Goal: Task Accomplishment & Management: Complete application form

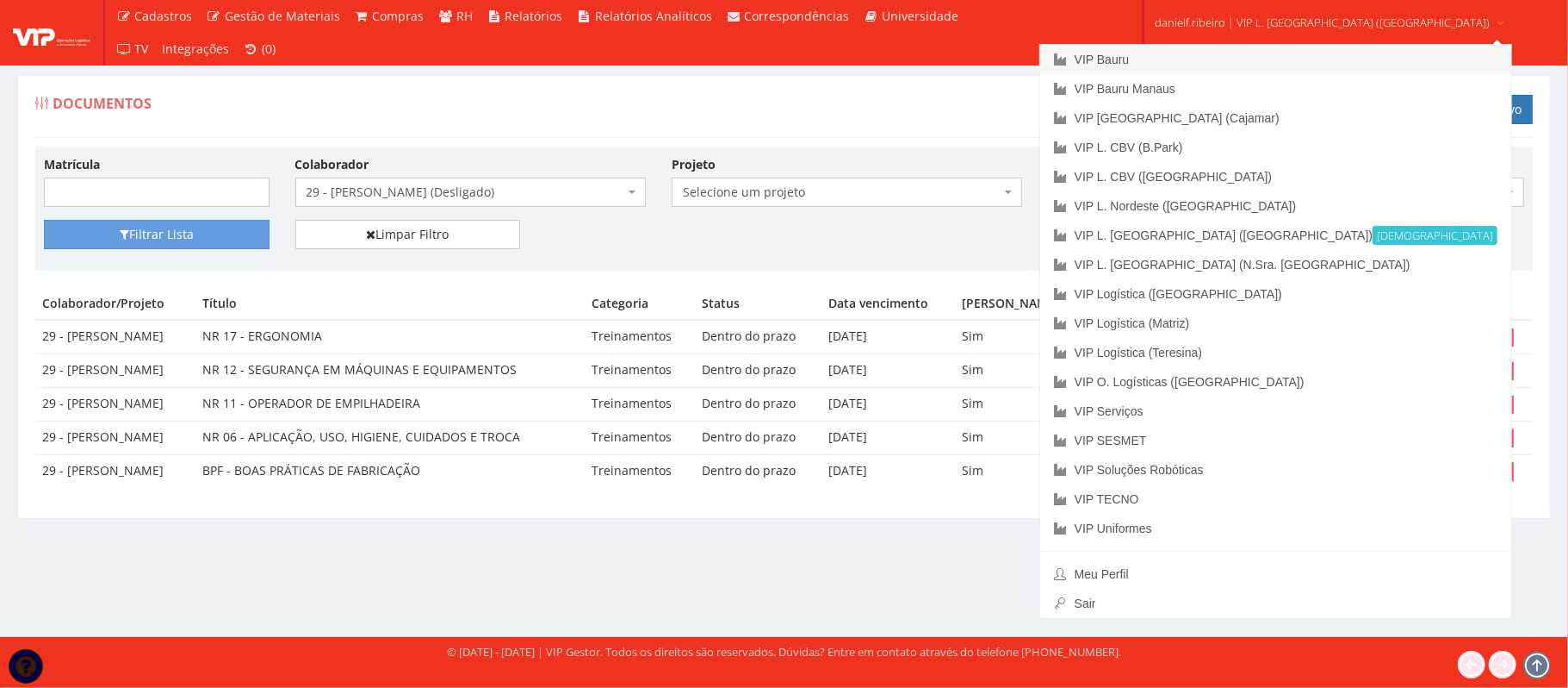
click at [1229, 59] on link "VIP Bauru" at bounding box center [1275, 59] width 471 height 30
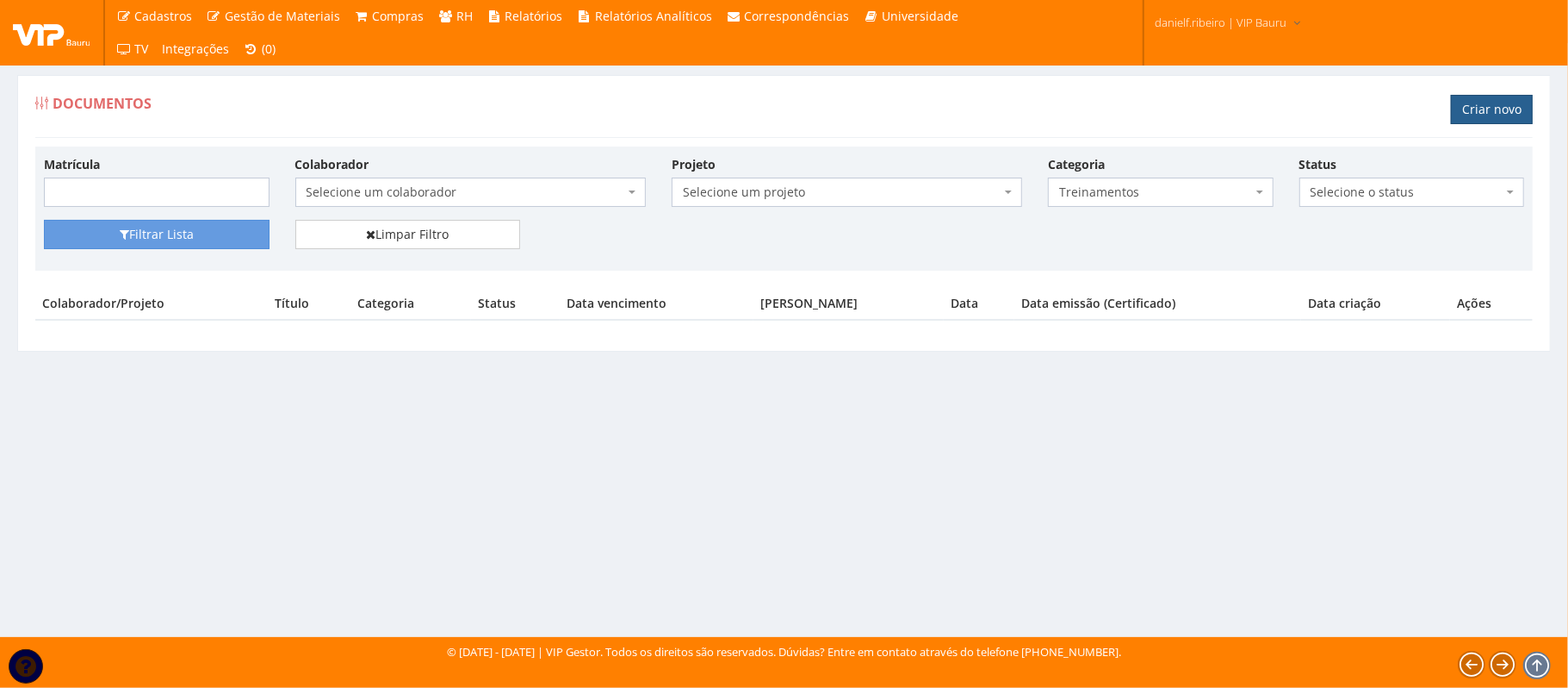
click at [1489, 106] on link "Criar novo" at bounding box center [1491, 109] width 82 height 30
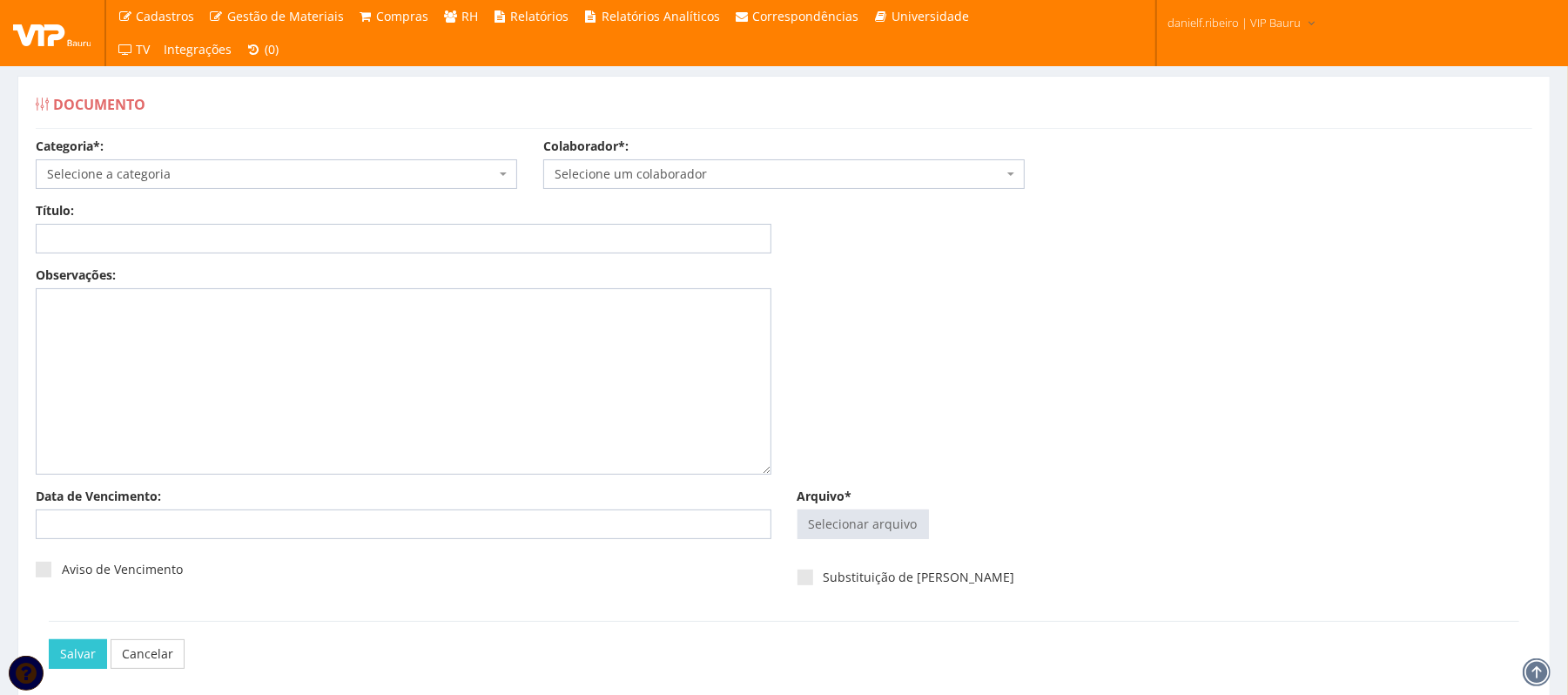
click at [732, 172] on span "Selecione um colaborador" at bounding box center [779, 174] width 448 height 17
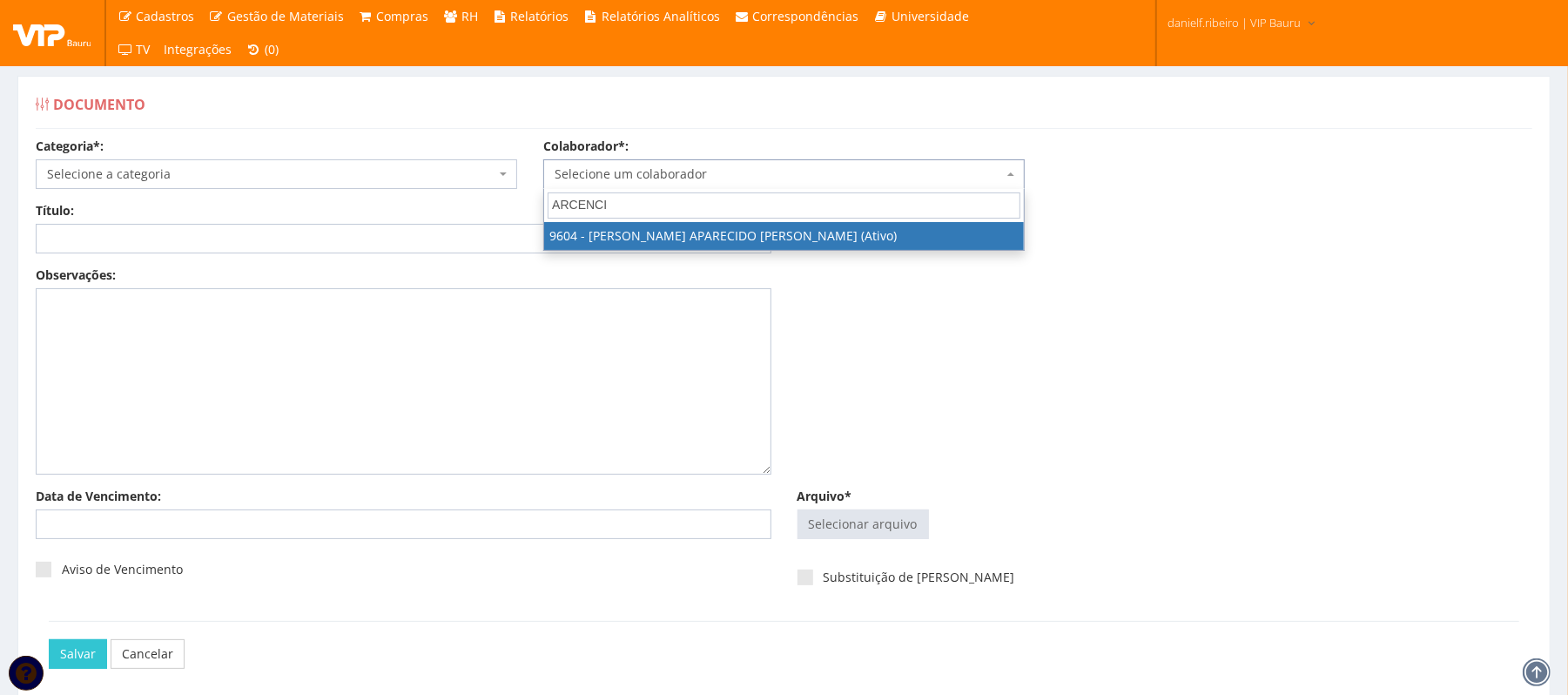
type input "ARCENCIO"
select select "3771"
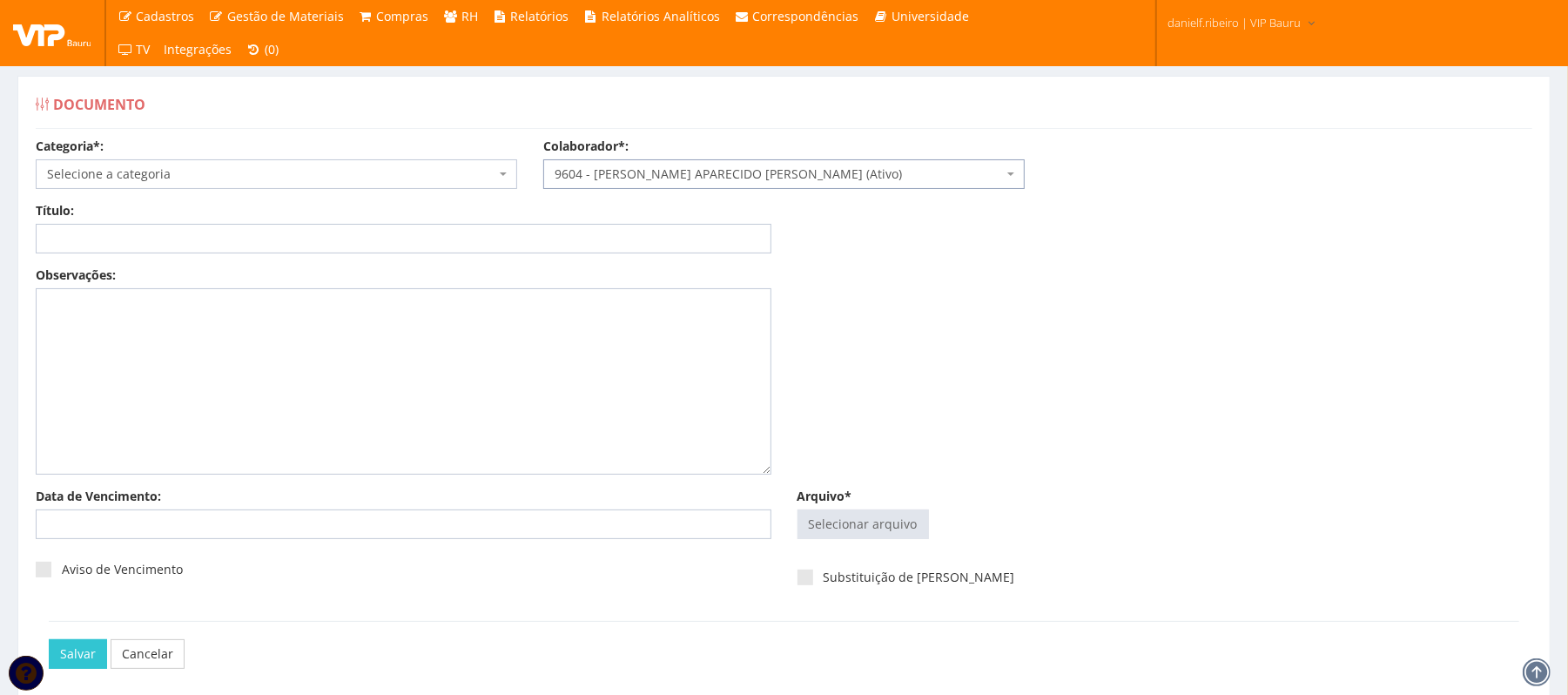
click at [173, 177] on span "Selecione a categoria" at bounding box center [271, 174] width 448 height 17
click at [1233, 349] on div "Observações:" at bounding box center [784, 377] width 1523 height 221
click at [847, 533] on input "Arquivo*" at bounding box center [863, 523] width 130 height 28
type input "C:\fakepath\ANDERSON ARCENCIO PONTO SET.2025.pdf"
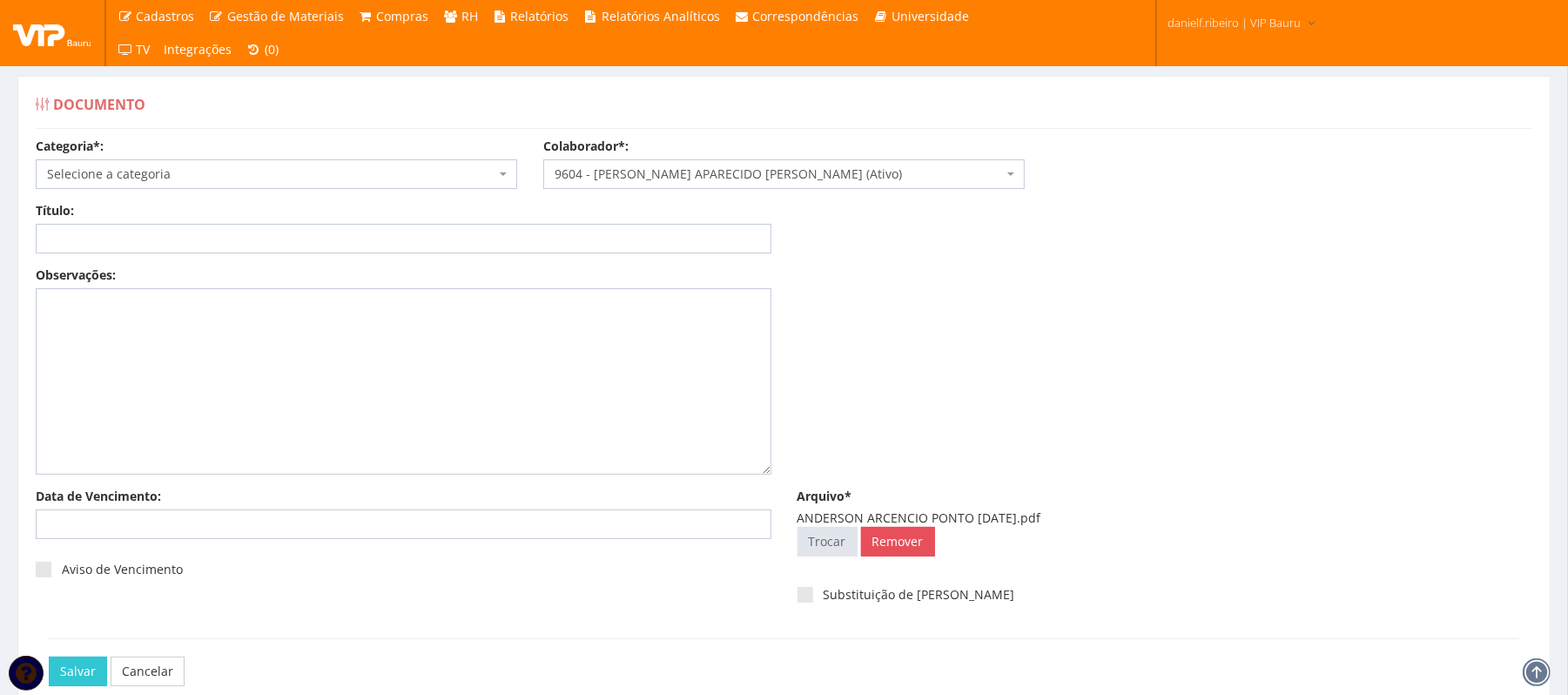
click at [132, 181] on span "Selecione a categoria" at bounding box center [271, 174] width 448 height 17
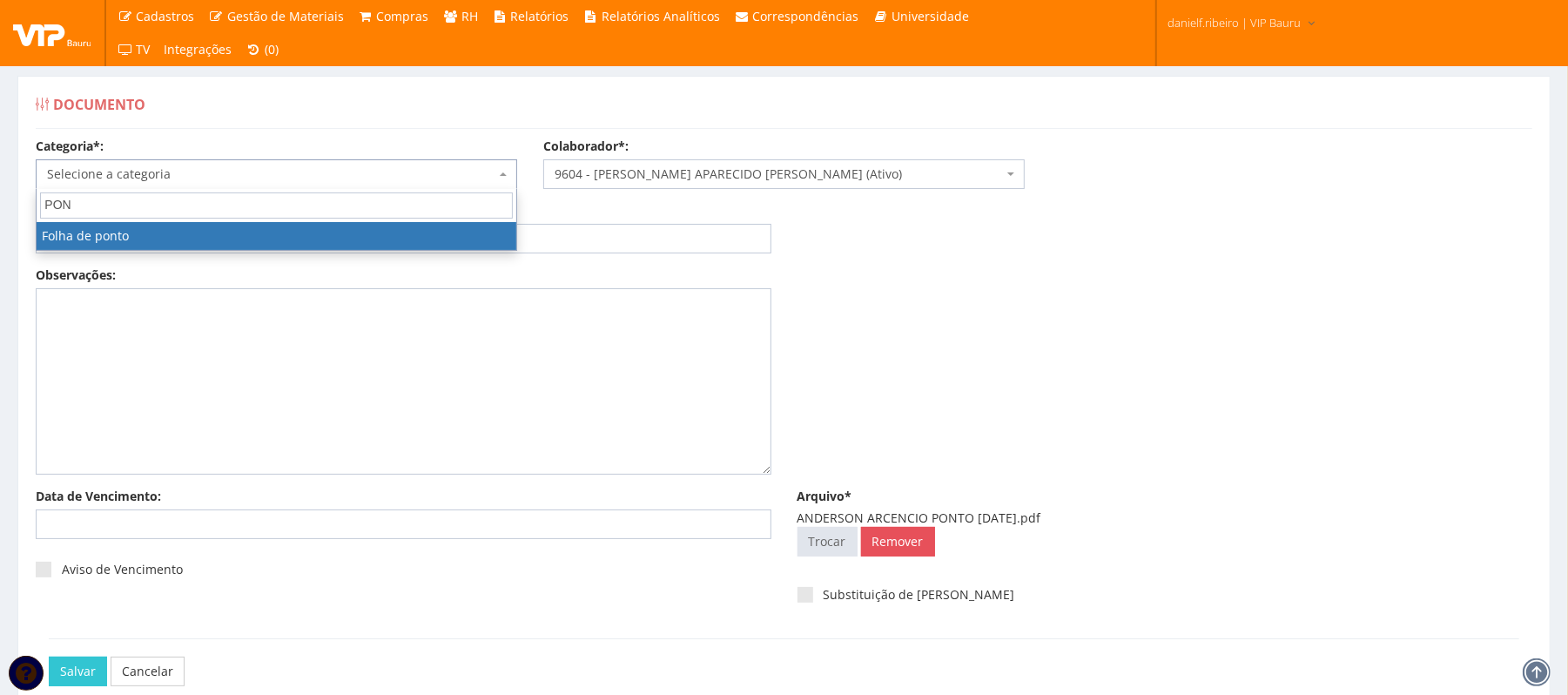
type input "PONT"
select select "folha_ponto"
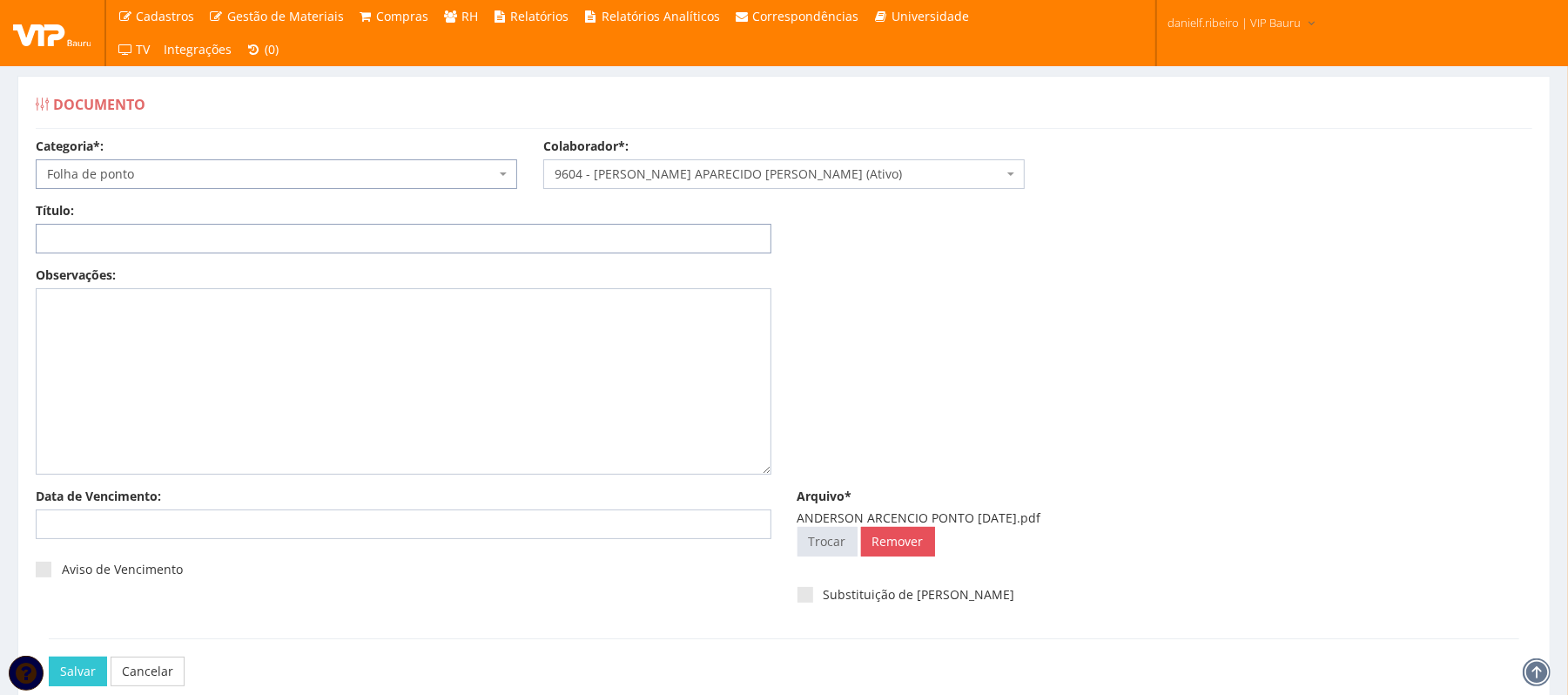
click at [267, 241] on input "Título:" at bounding box center [403, 238] width 736 height 30
type input "FOLHA PONTO - SET/2025"
click at [48, 656] on input "Salvar" at bounding box center [78, 671] width 58 height 30
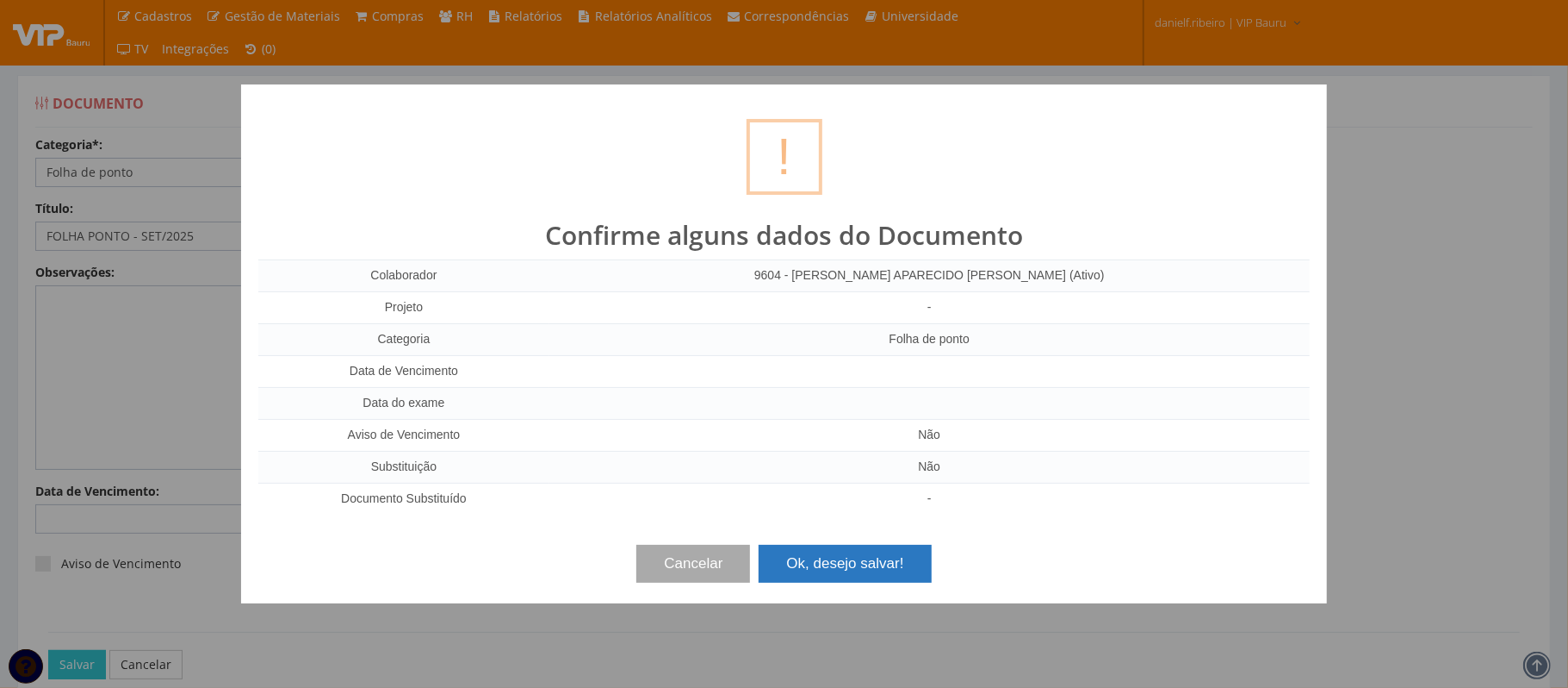
click at [821, 549] on button "Ok, desejo salvar!" at bounding box center [845, 564] width 173 height 38
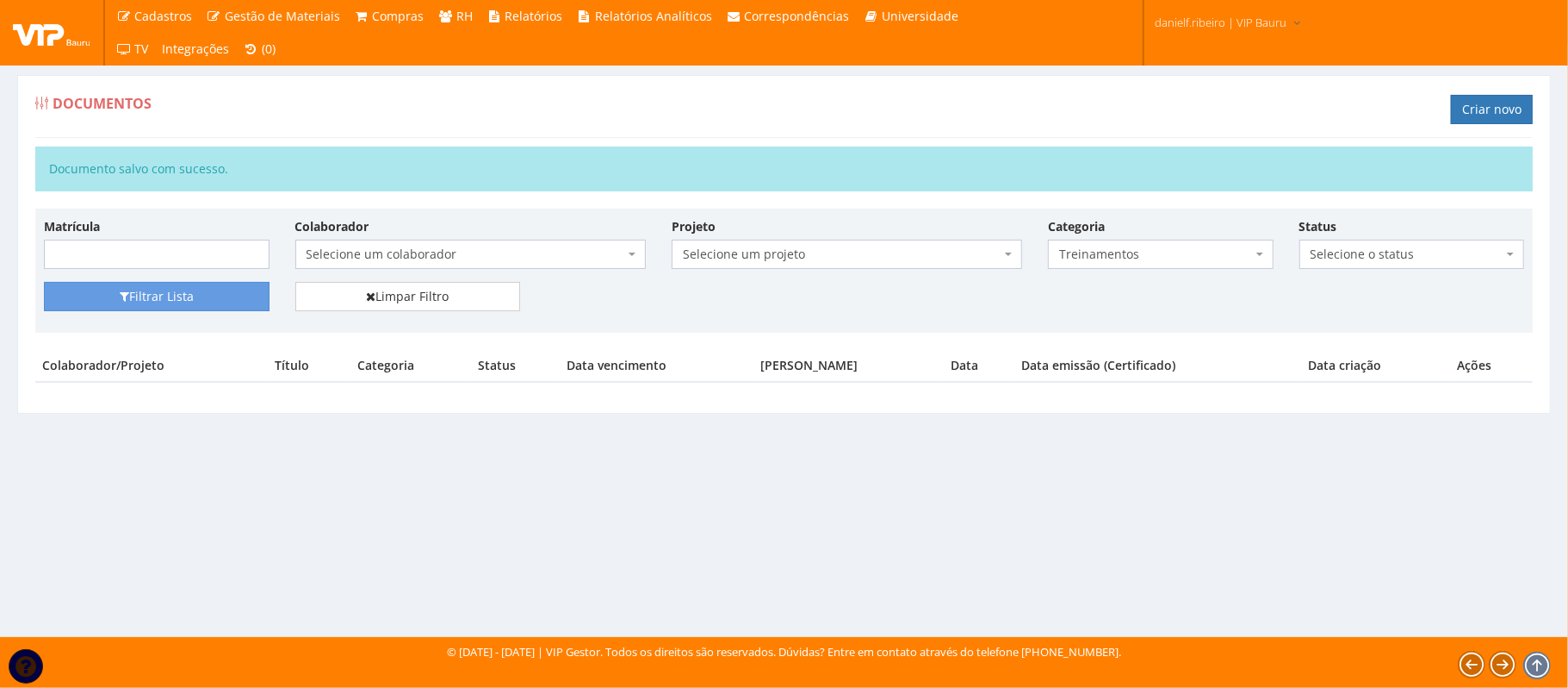
click at [1140, 252] on span "Treinamentos" at bounding box center [1160, 254] width 225 height 30
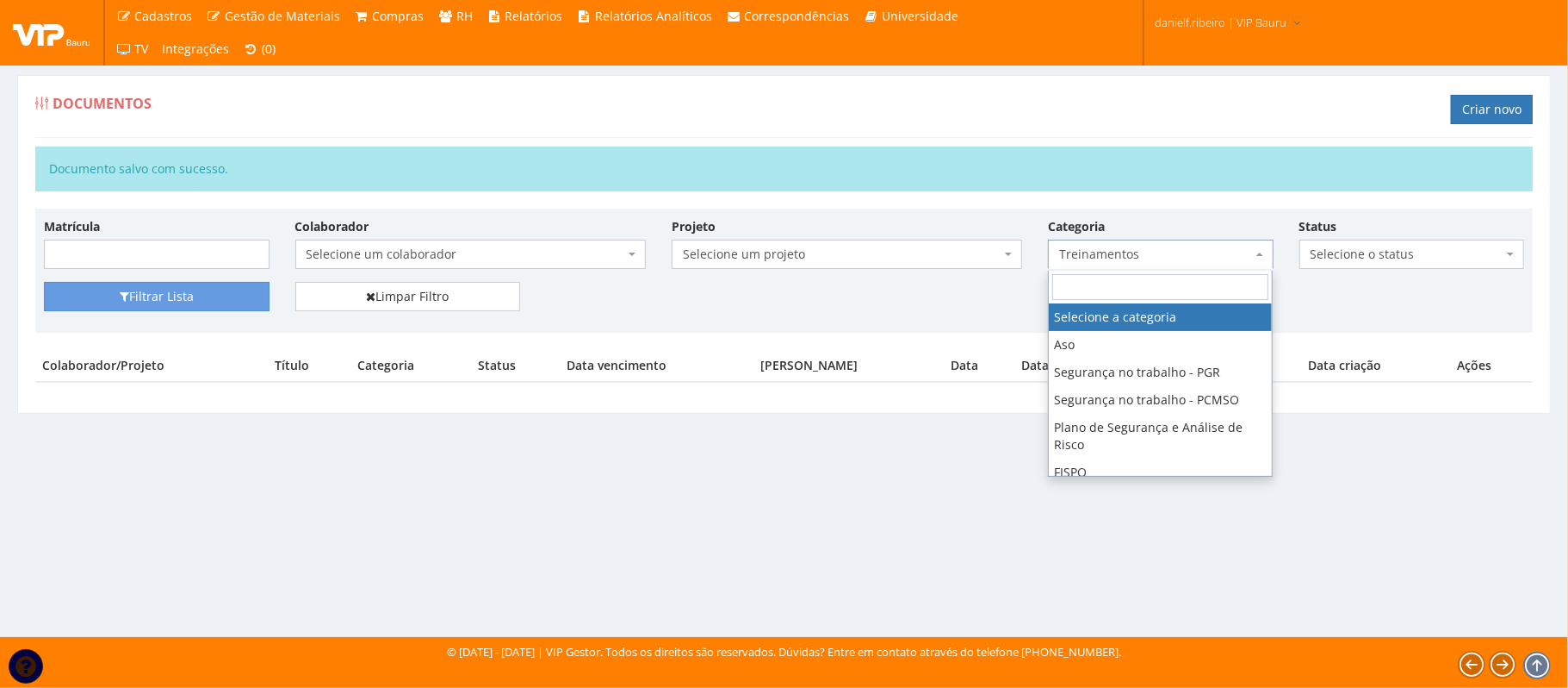
click at [1128, 301] on span at bounding box center [1160, 287] width 223 height 33
select select
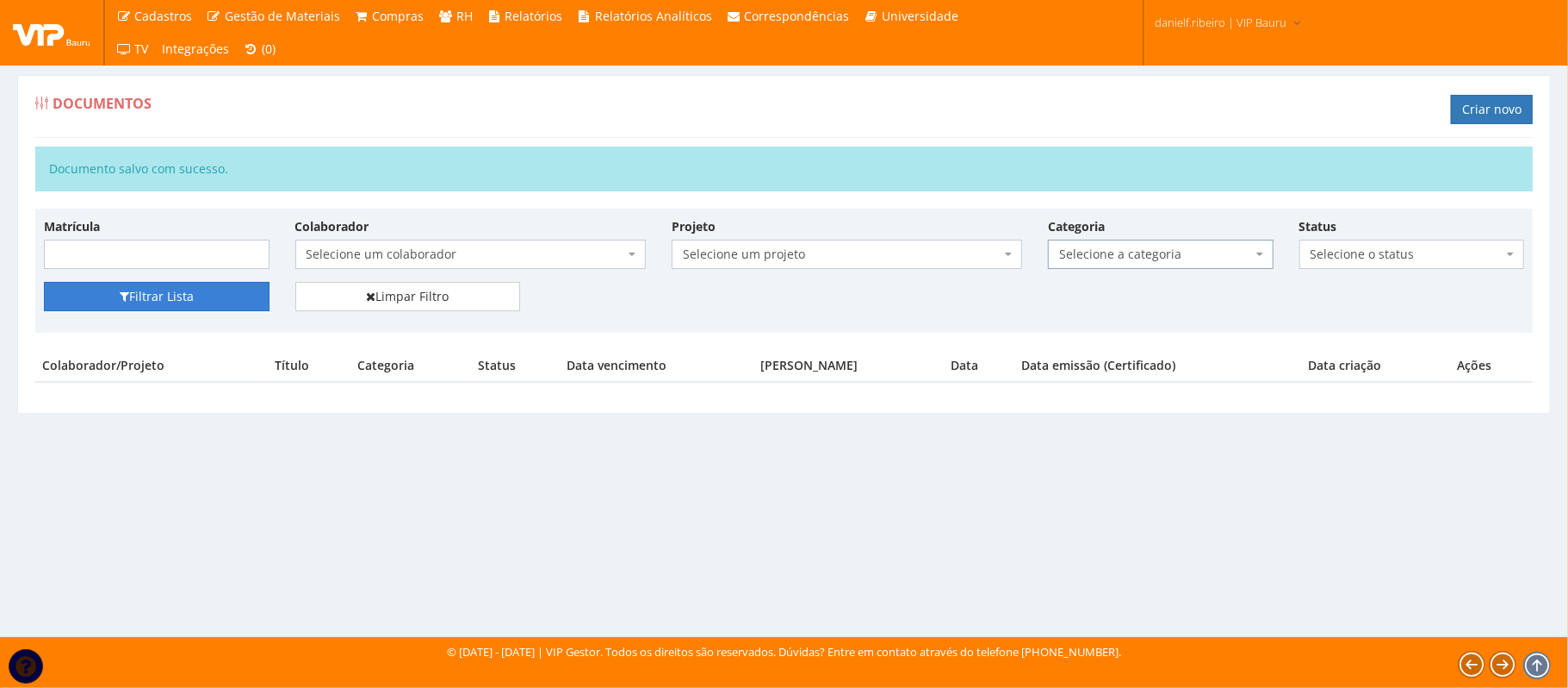
click at [107, 305] on button "Filtrar Lista" at bounding box center [156, 297] width 225 height 30
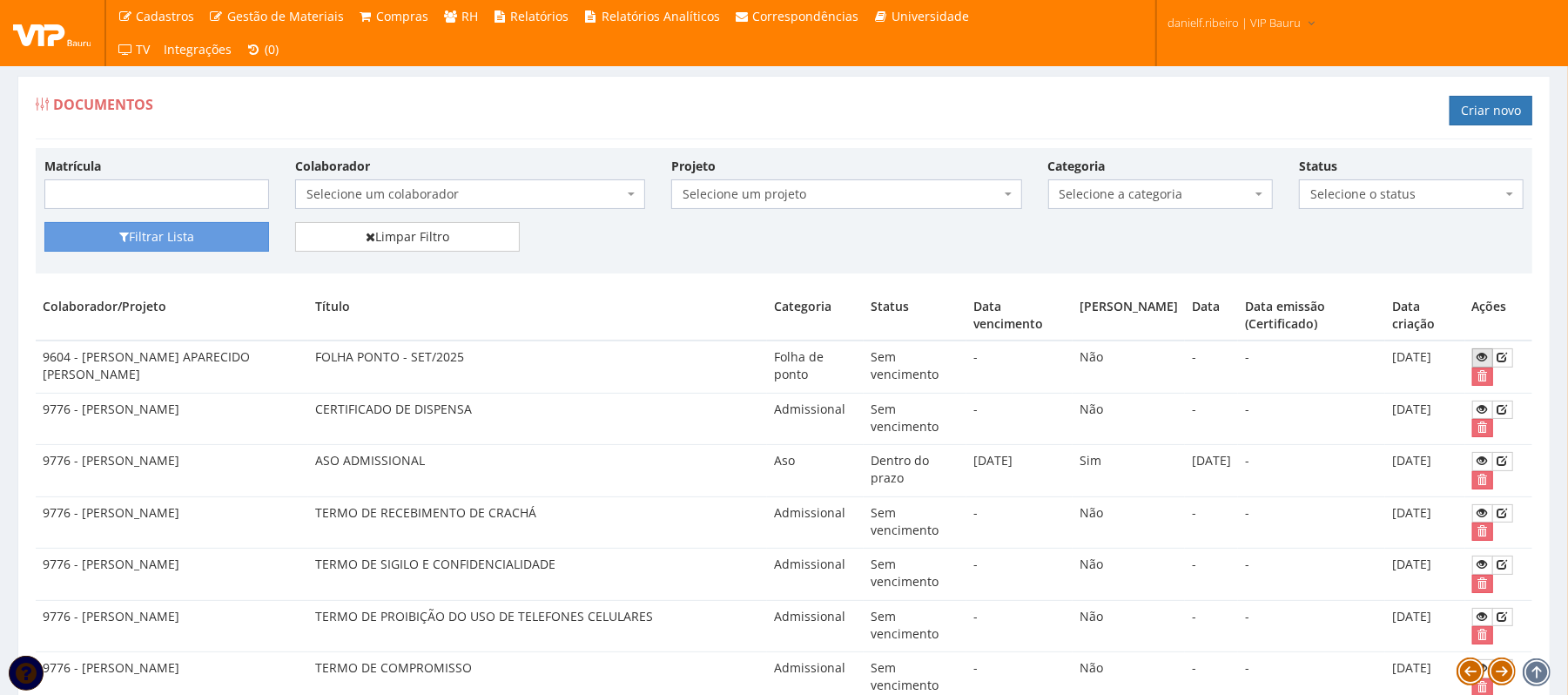
click at [1478, 354] on icon at bounding box center [1483, 357] width 11 height 13
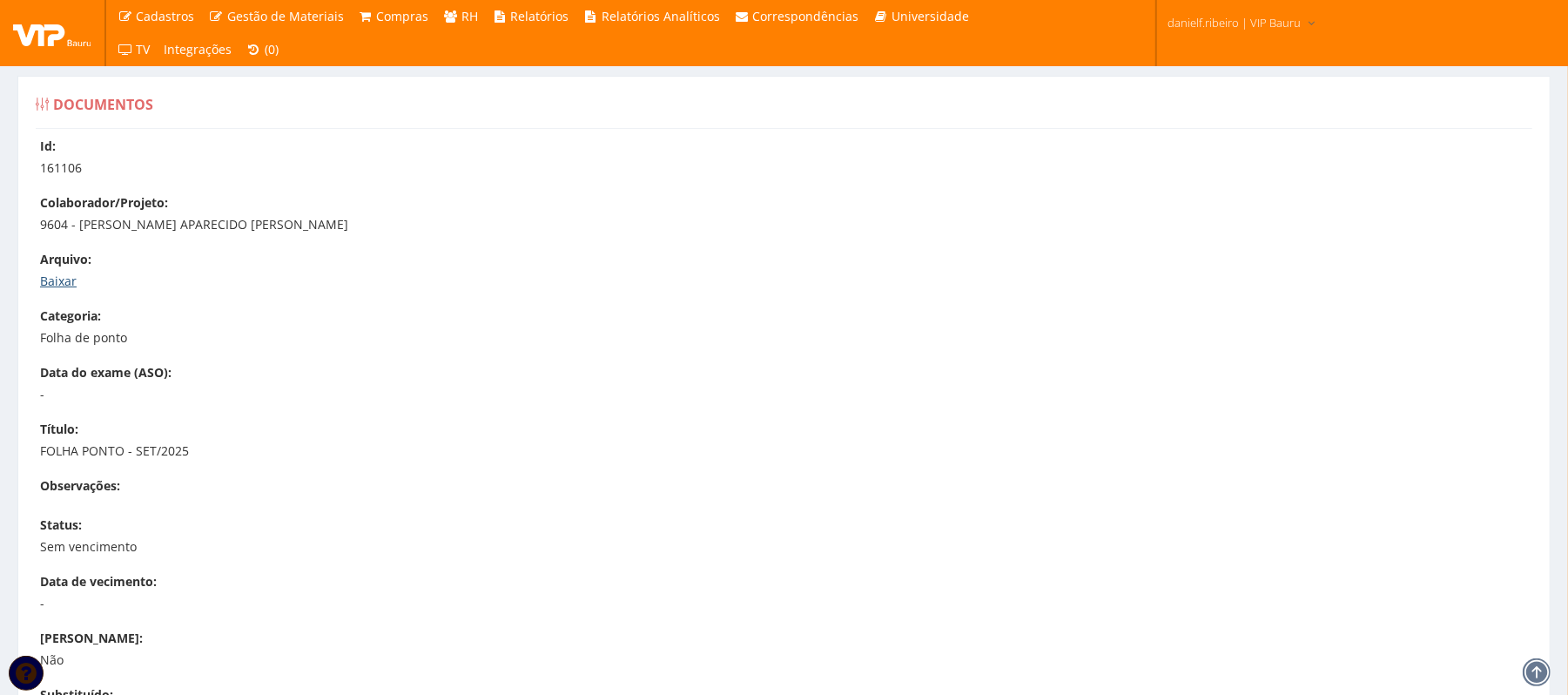
click at [63, 282] on link "Baixar" at bounding box center [58, 280] width 37 height 16
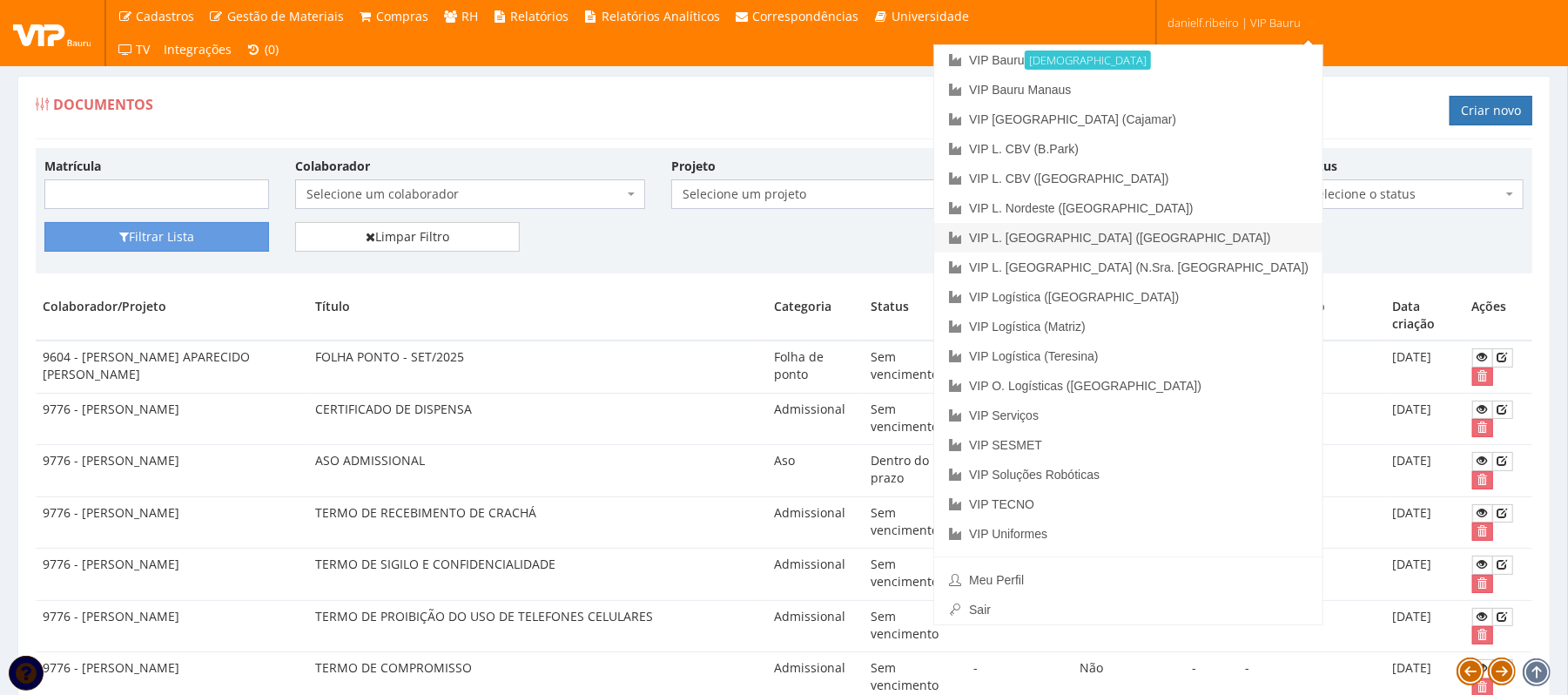
click at [1217, 235] on link "VIP L. [GEOGRAPHIC_DATA] ([GEOGRAPHIC_DATA])" at bounding box center [1129, 237] width 389 height 30
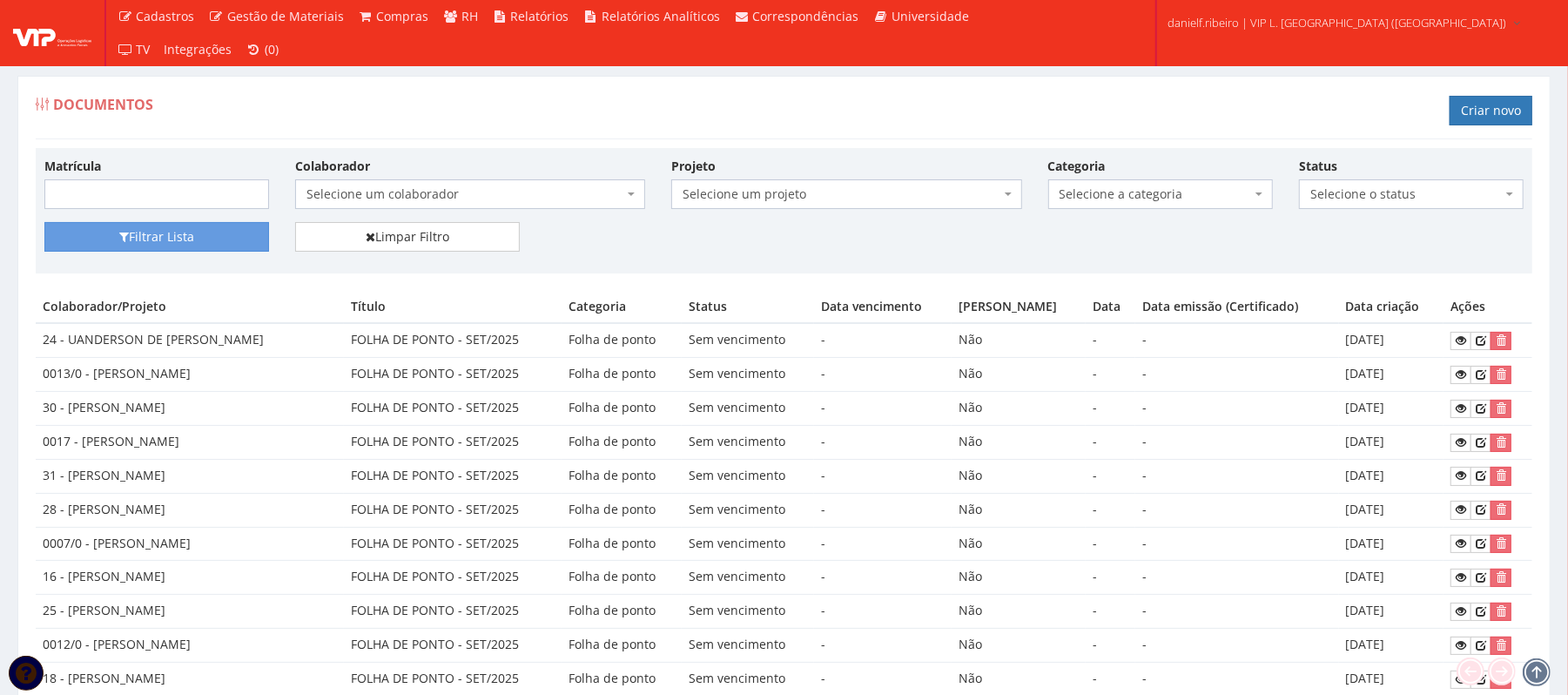
click at [818, 124] on div "Documentos Criar novo" at bounding box center [784, 113] width 1497 height 52
click at [527, 195] on span "Selecione um colaborador" at bounding box center [464, 194] width 317 height 17
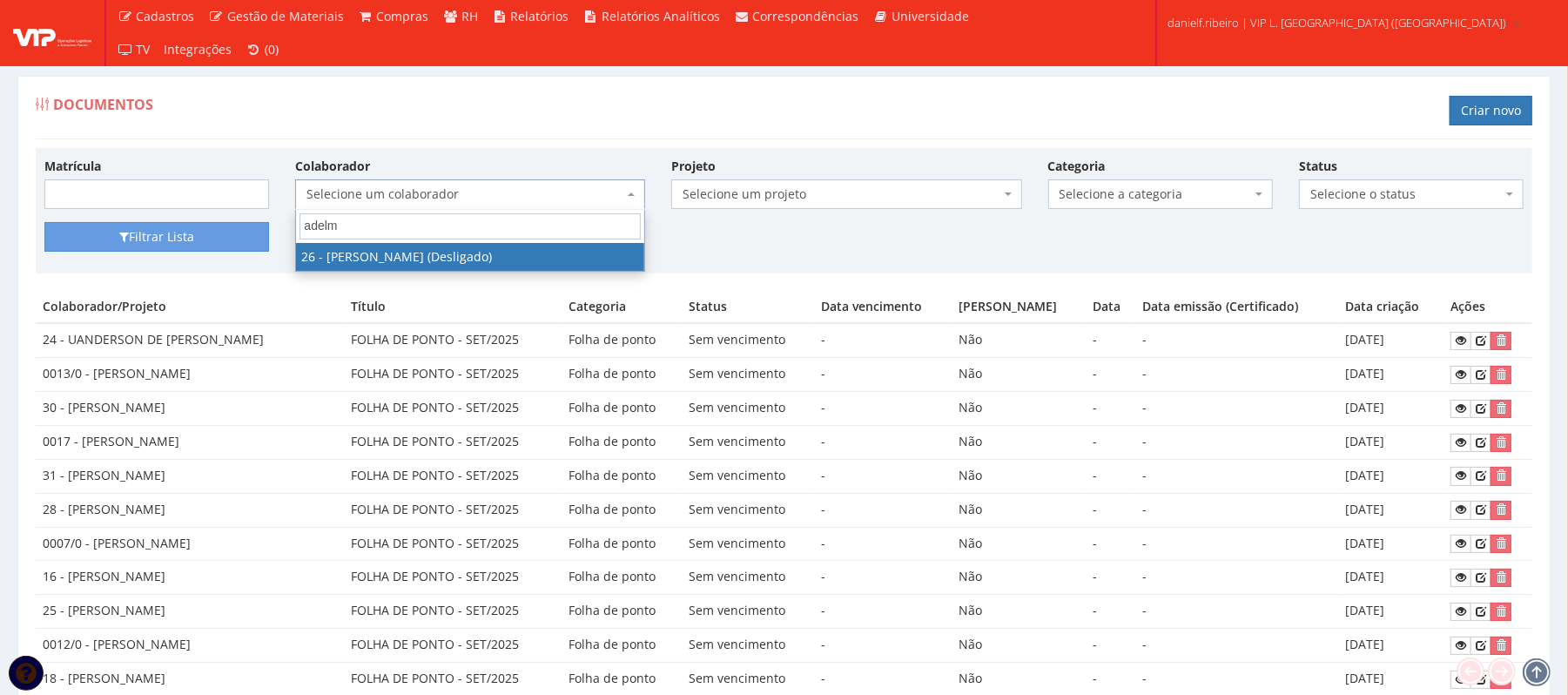
type input "adelmo"
select select "3835"
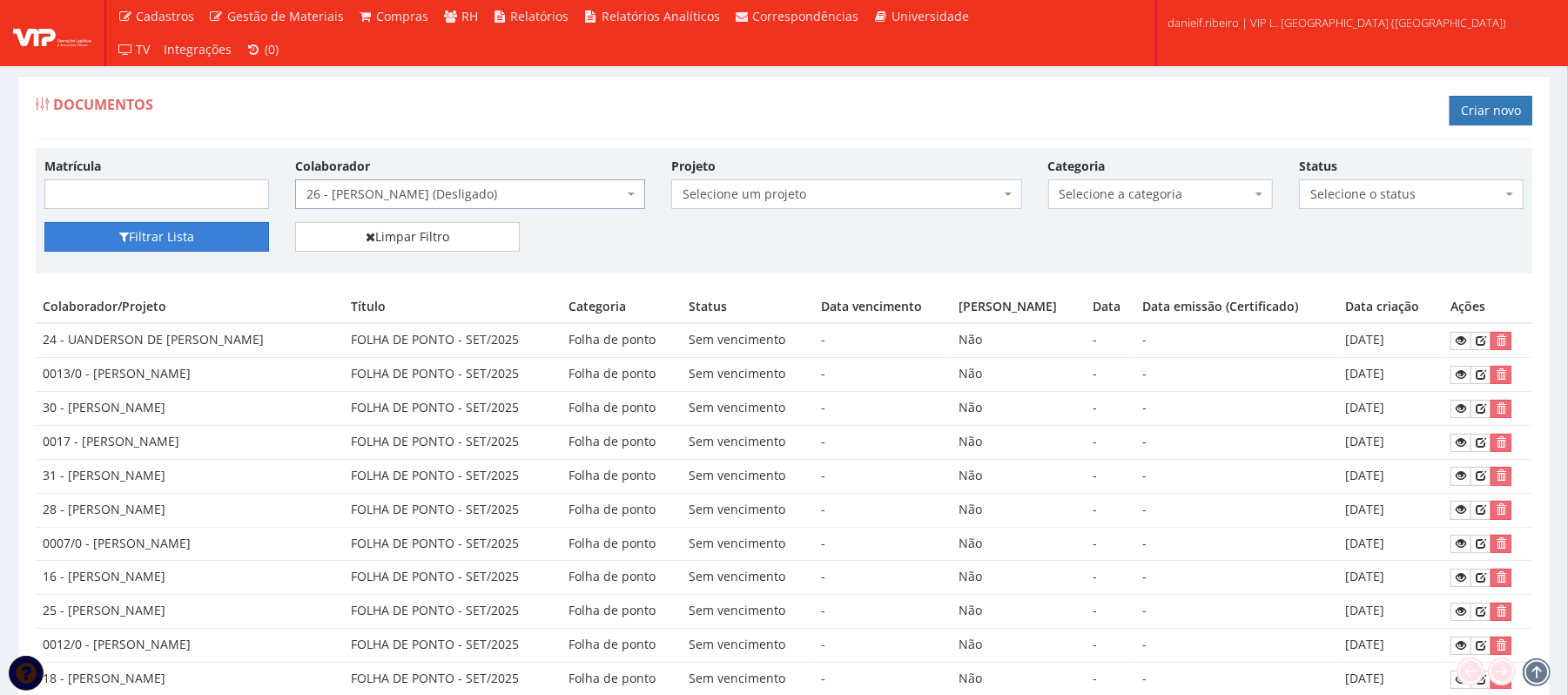
click at [143, 238] on button "Filtrar Lista" at bounding box center [157, 237] width 225 height 30
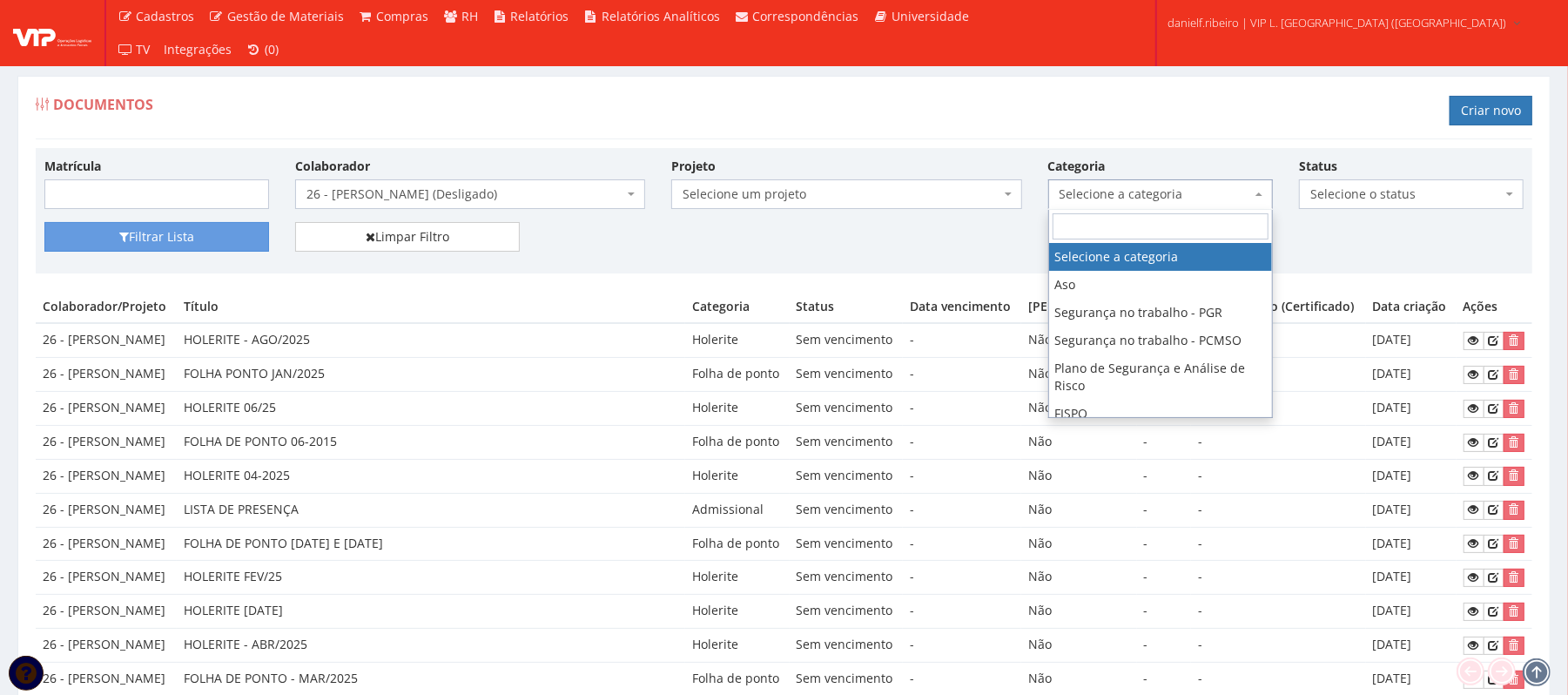
click at [1153, 193] on span "Selecione a categoria" at bounding box center [1156, 194] width 192 height 17
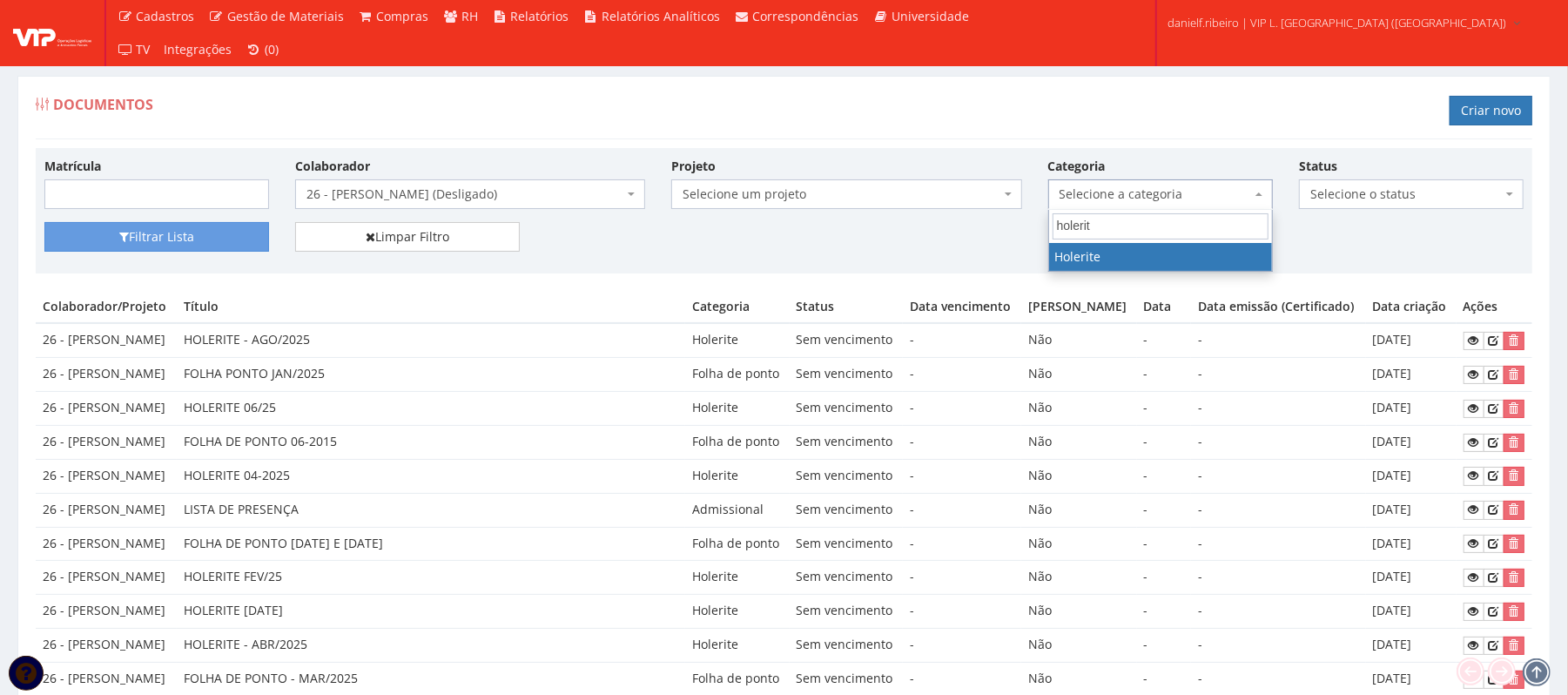
type input "holerite"
select select "holerite"
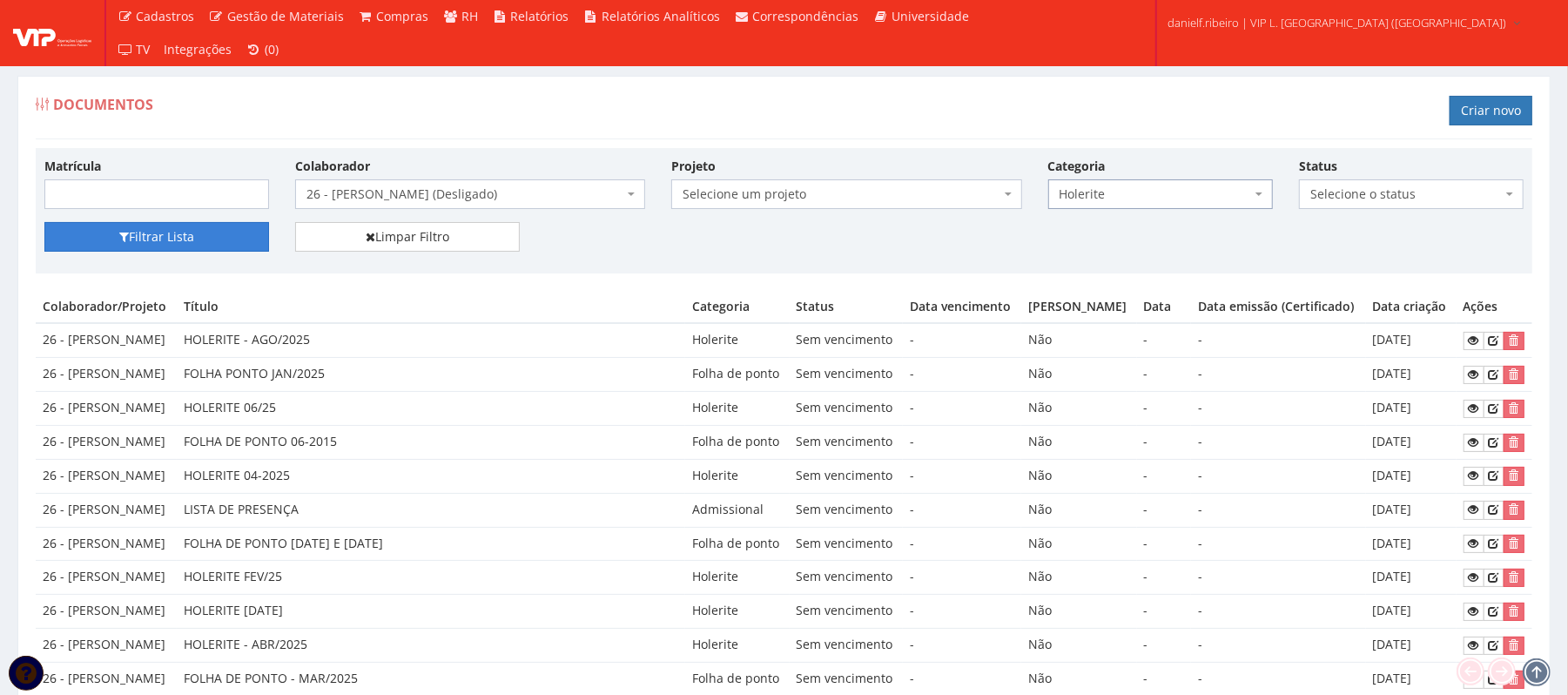
click at [178, 241] on button "Filtrar Lista" at bounding box center [157, 237] width 225 height 30
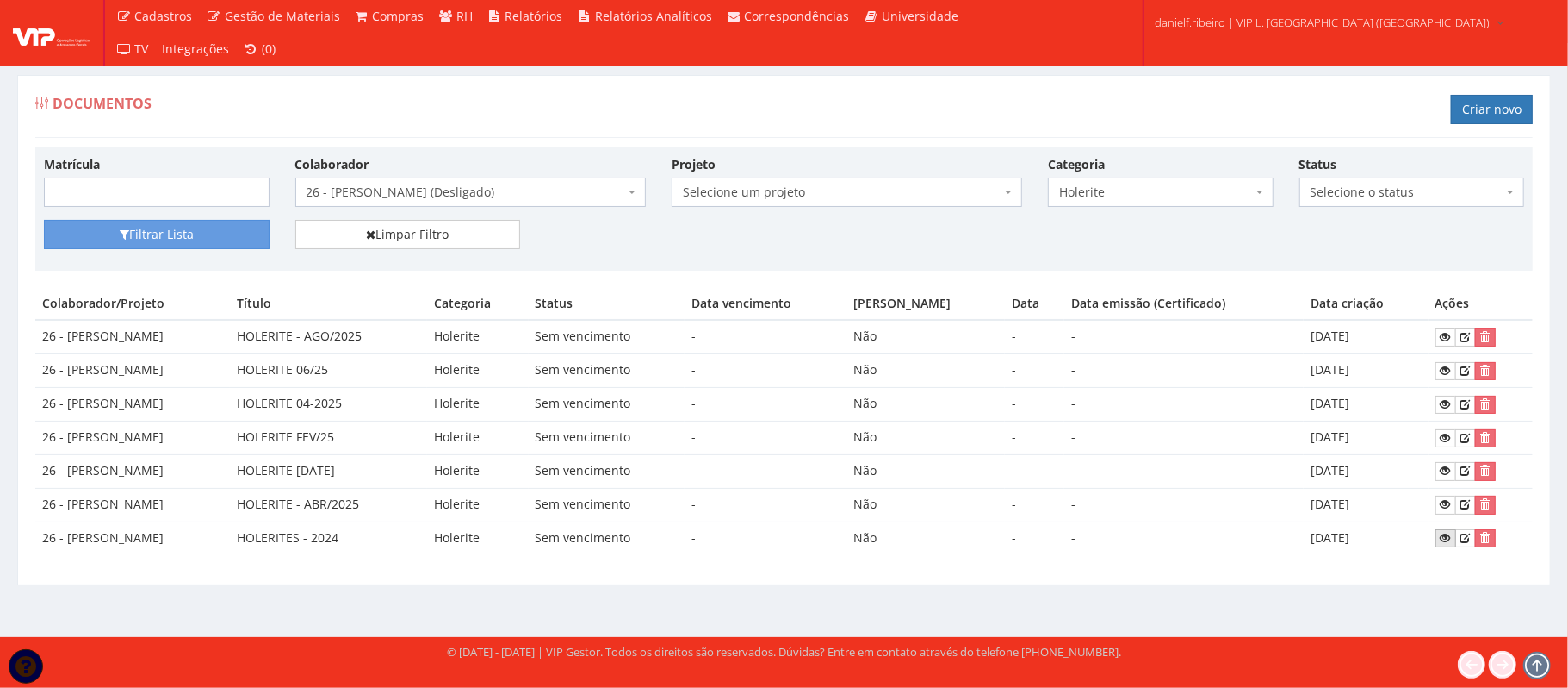
click at [1445, 533] on link at bounding box center [1446, 537] width 21 height 18
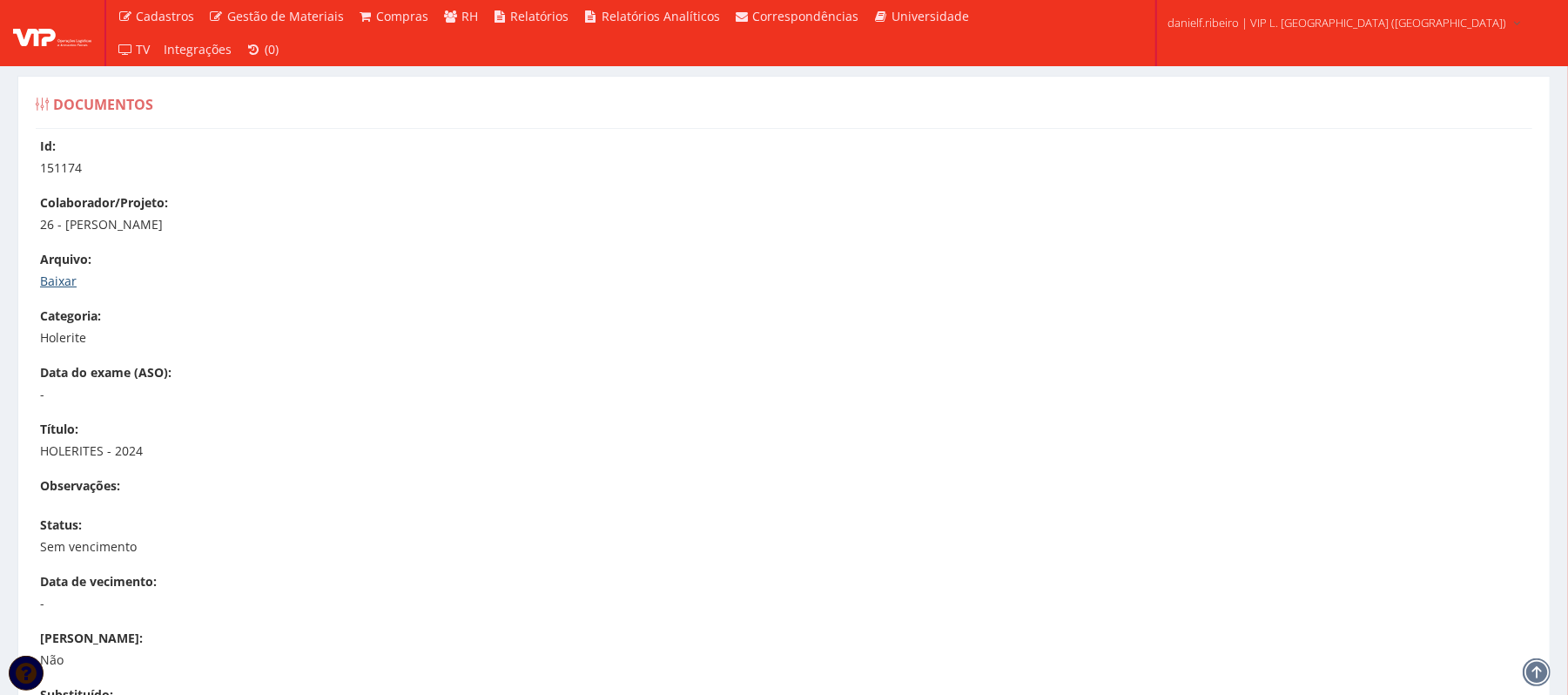
click at [50, 283] on link "Baixar" at bounding box center [58, 280] width 37 height 16
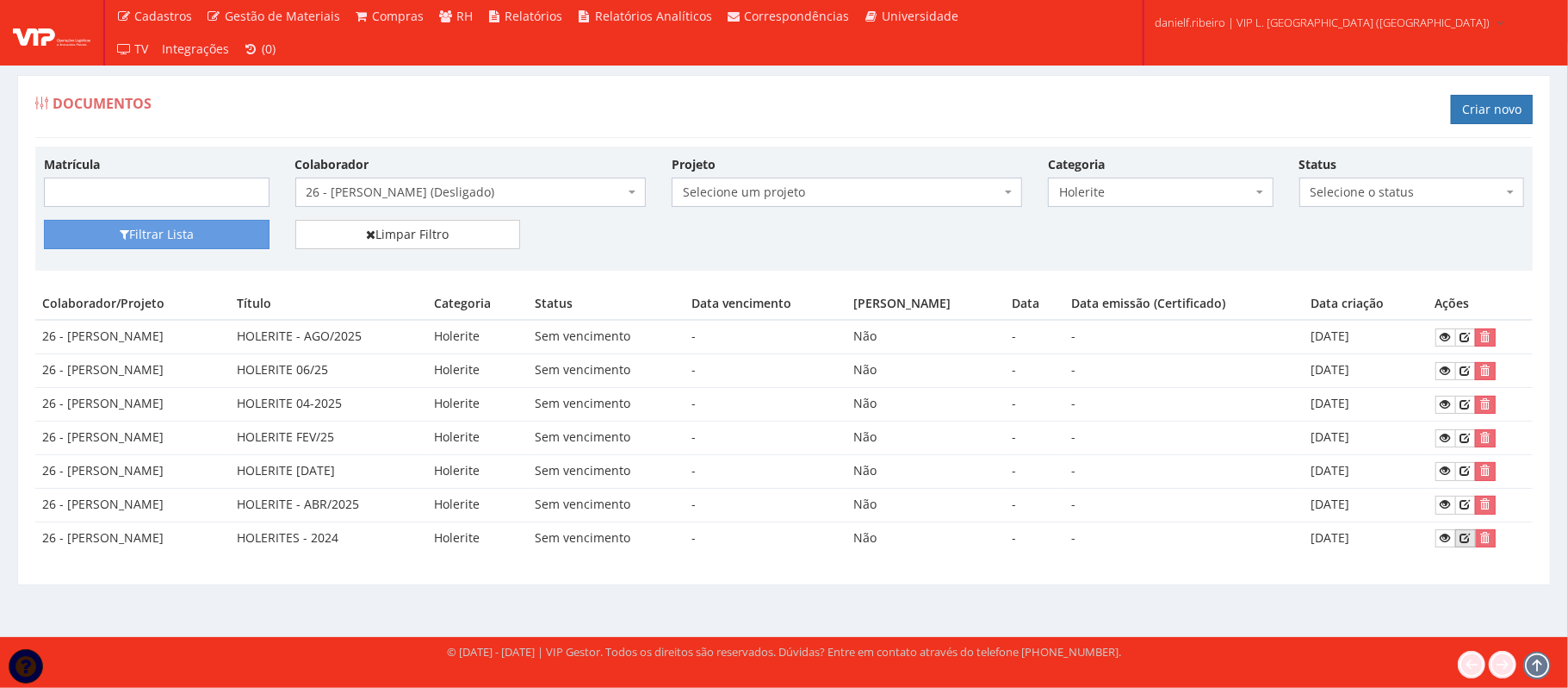
click at [1471, 543] on icon at bounding box center [1465, 537] width 11 height 12
click at [418, 184] on span "26 - [PERSON_NAME] (Desligado)" at bounding box center [465, 192] width 317 height 17
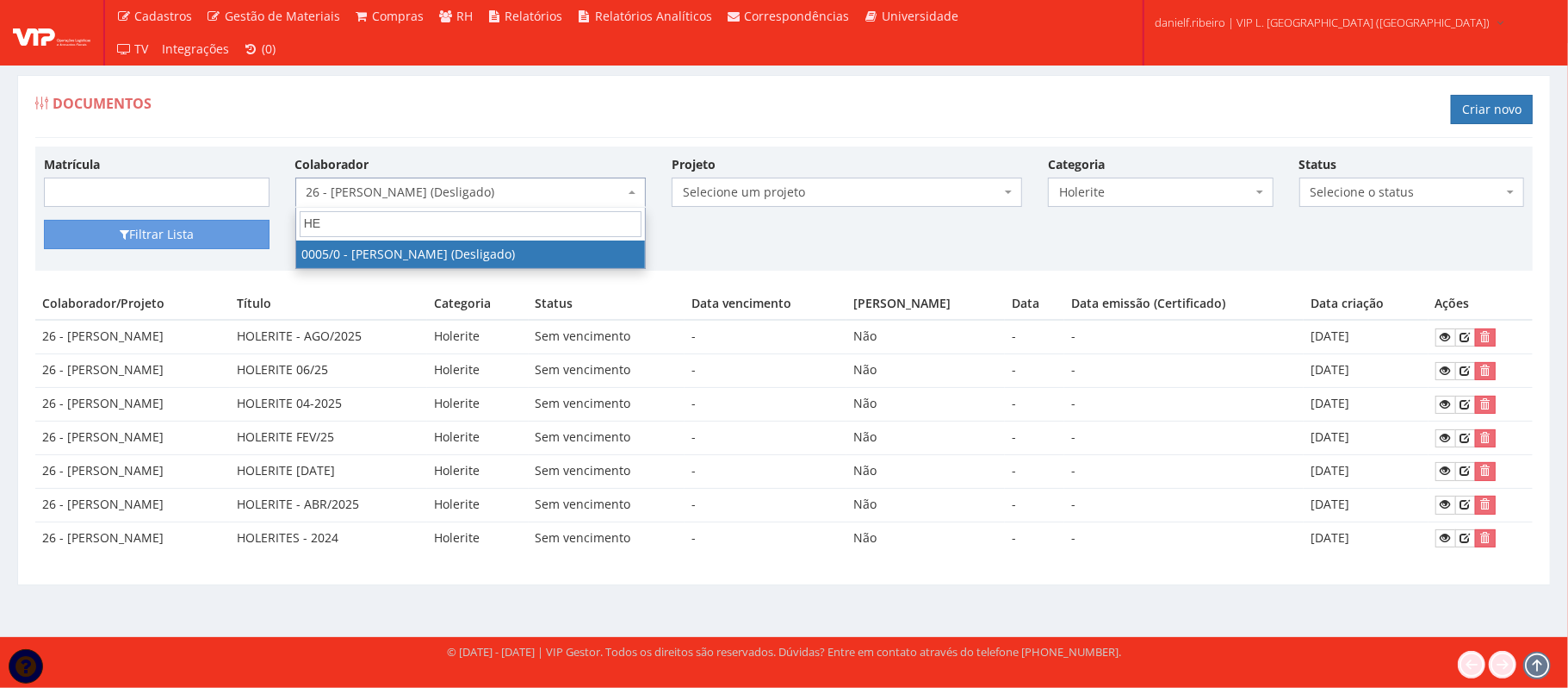
type input "H"
